Goal: Book appointment/travel/reservation

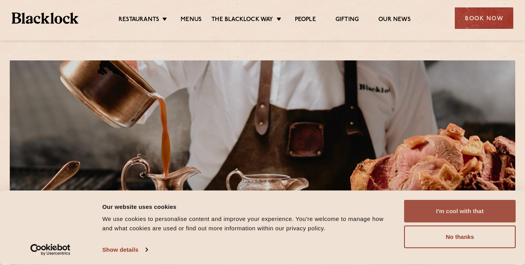
click at [457, 216] on button "I'm cool with that" at bounding box center [460, 211] width 112 height 23
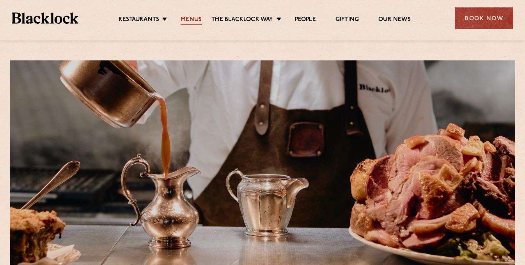
click at [194, 23] on link "Menus" at bounding box center [191, 20] width 21 height 9
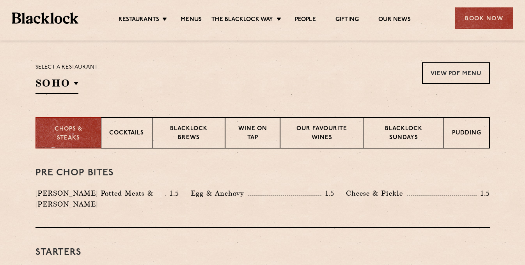
scroll to position [250, 0]
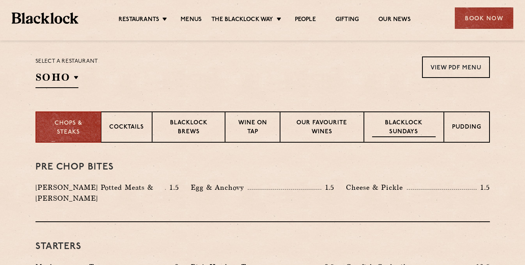
click at [395, 115] on div "Blacklock Sundays" at bounding box center [404, 127] width 80 height 31
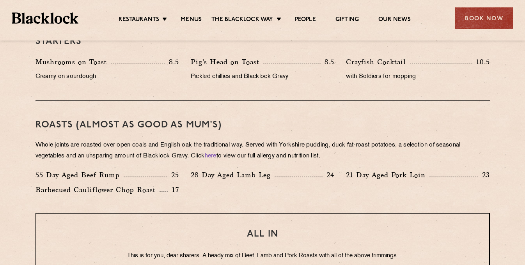
scroll to position [515, 0]
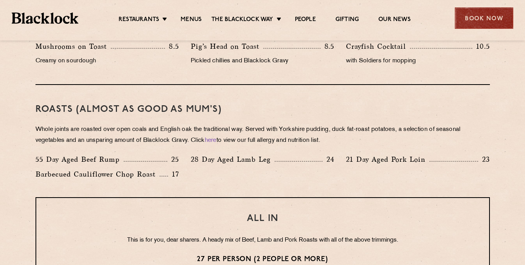
click at [486, 18] on div "Book Now" at bounding box center [484, 17] width 59 height 21
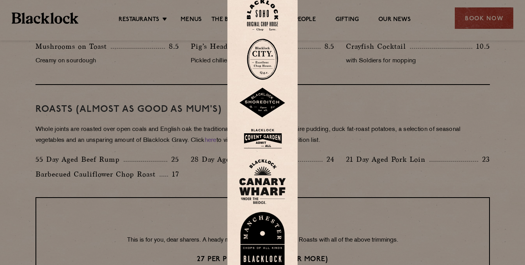
click at [271, 16] on img at bounding box center [262, 16] width 31 height 32
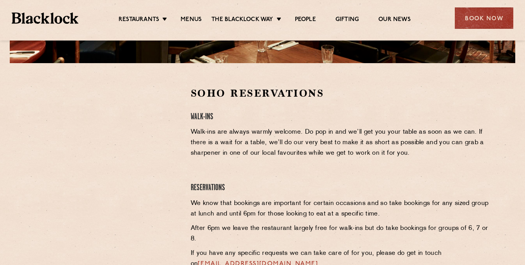
scroll to position [219, 0]
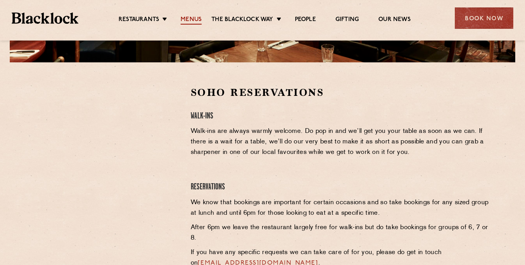
click at [194, 18] on link "Menus" at bounding box center [191, 20] width 21 height 9
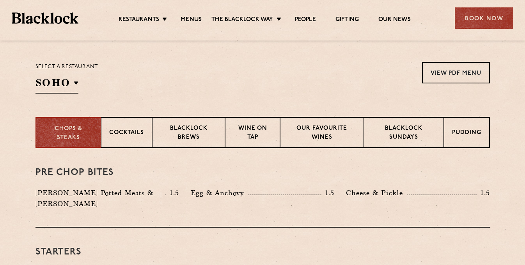
scroll to position [265, 0]
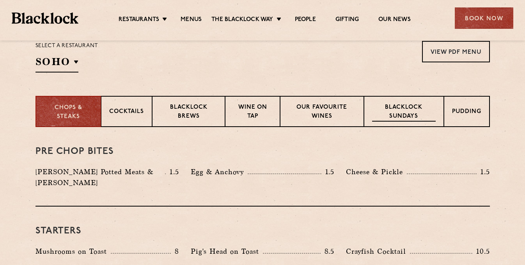
click at [403, 106] on p "Blacklock Sundays" at bounding box center [403, 112] width 63 height 18
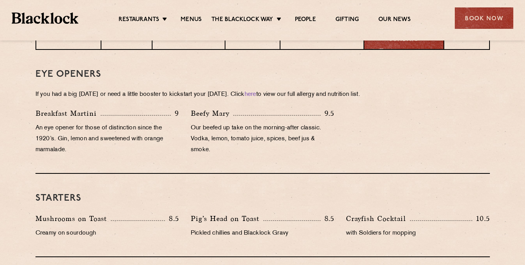
scroll to position [343, 0]
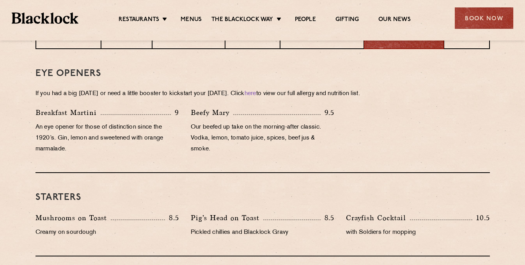
click at [490, 17] on div "Book Now" at bounding box center [484, 17] width 59 height 21
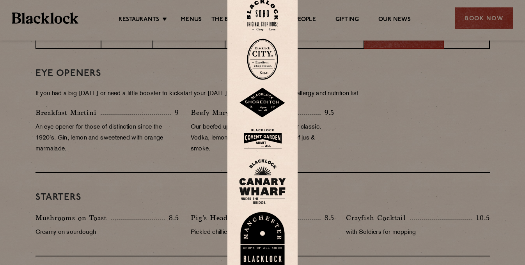
click at [261, 136] on img at bounding box center [262, 138] width 47 height 25
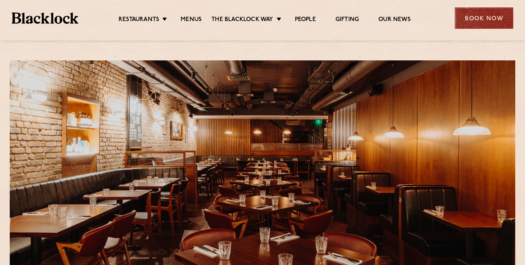
click at [474, 20] on div "Book Now" at bounding box center [484, 17] width 59 height 21
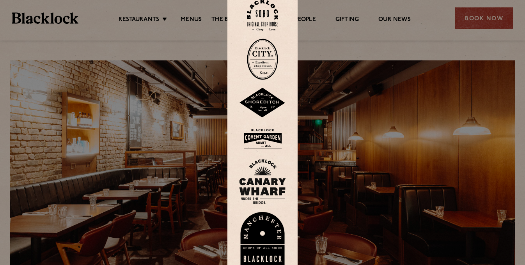
click at [267, 18] on img at bounding box center [262, 16] width 31 height 32
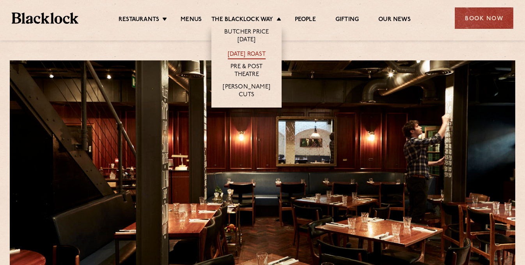
click at [258, 55] on link "[DATE] Roast" at bounding box center [247, 55] width 38 height 9
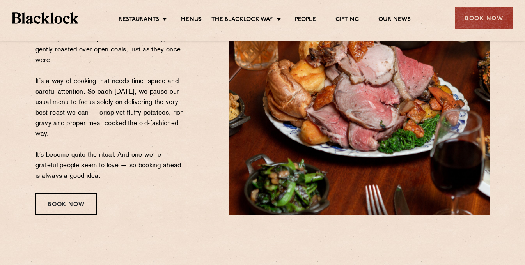
scroll to position [187, 0]
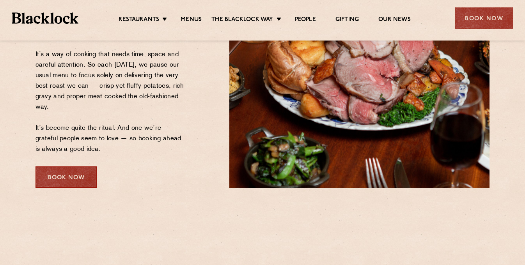
click at [69, 179] on div "Book Now" at bounding box center [67, 177] width 62 height 21
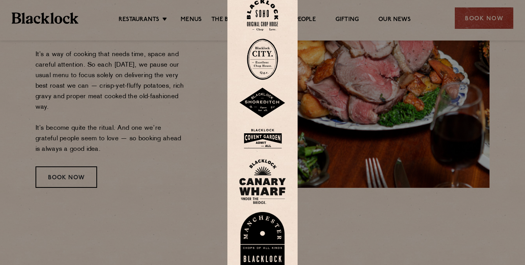
click at [255, 18] on img at bounding box center [262, 16] width 31 height 32
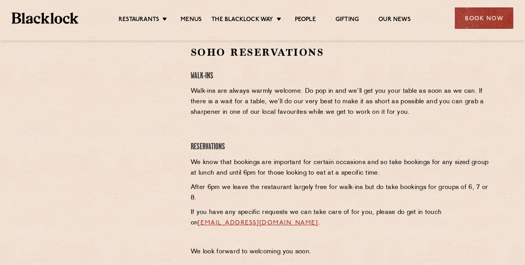
scroll to position [260, 0]
